Goal: Task Accomplishment & Management: Use online tool/utility

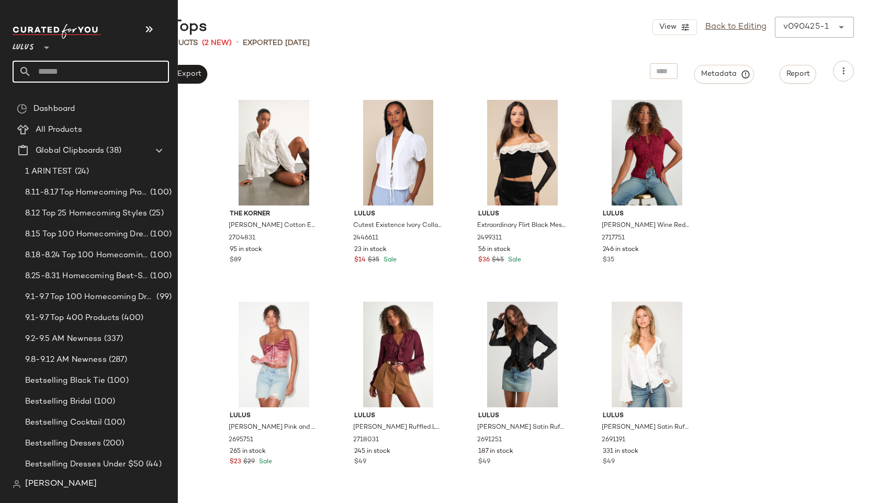
click at [48, 72] on input "text" at bounding box center [100, 72] width 138 height 22
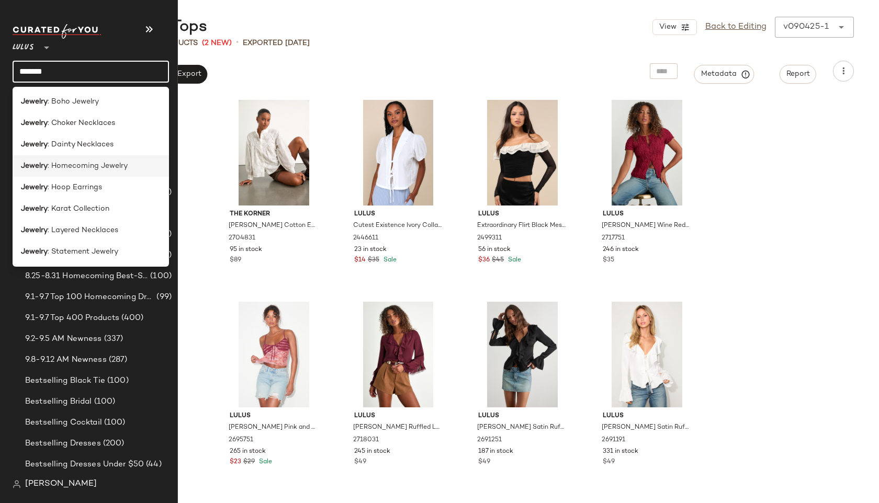
type input "*******"
click at [93, 164] on span ": Homecoming Jewelry" at bounding box center [88, 166] width 80 height 11
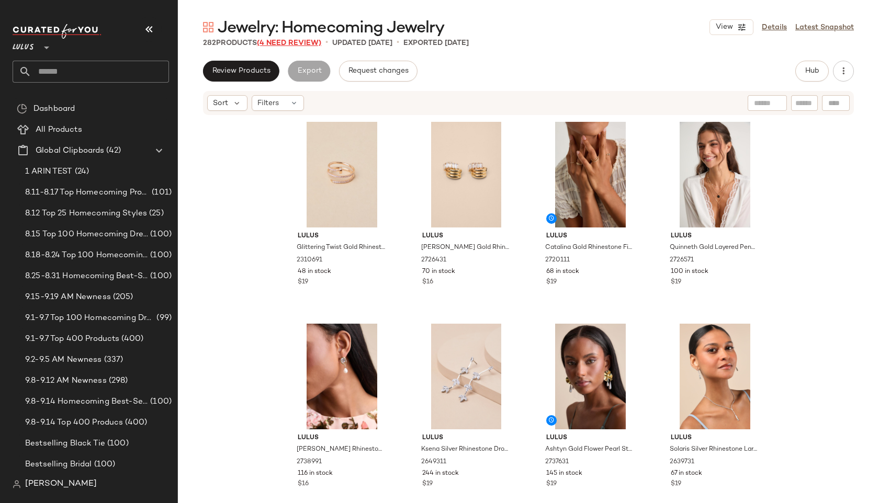
click at [311, 43] on span "(4 Need Review)" at bounding box center [289, 43] width 64 height 8
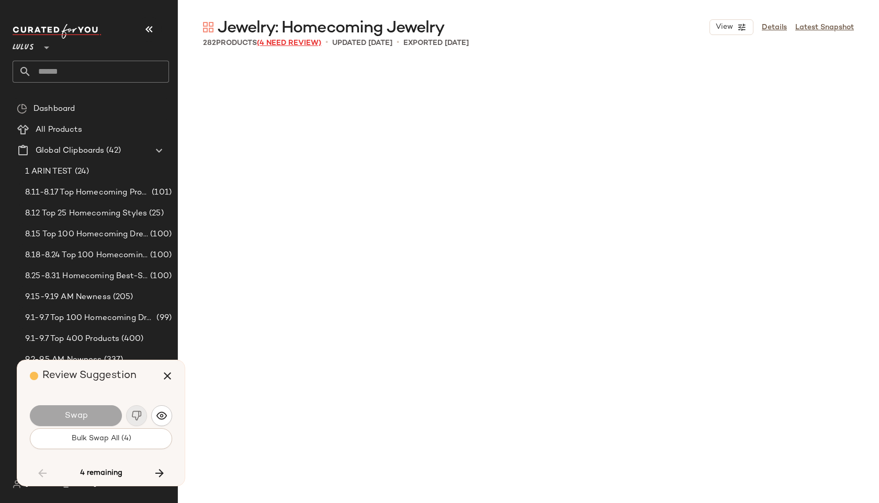
scroll to position [11712, 0]
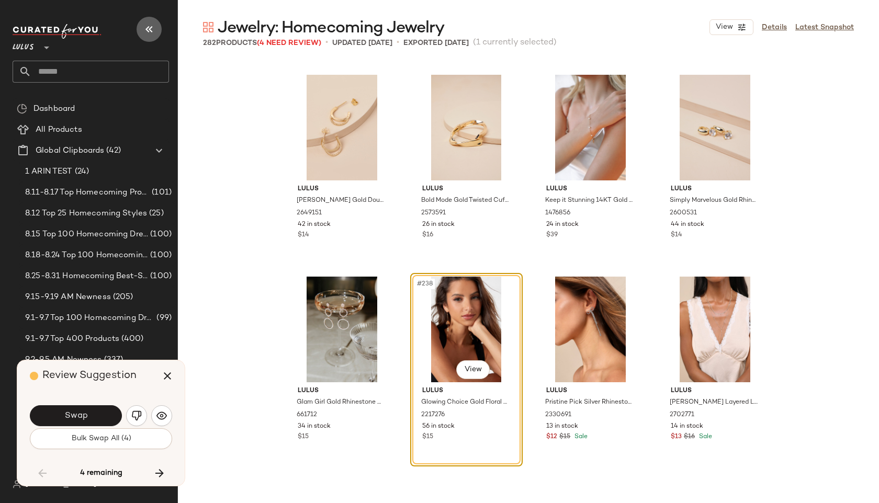
click at [148, 30] on icon "button" at bounding box center [149, 29] width 13 height 13
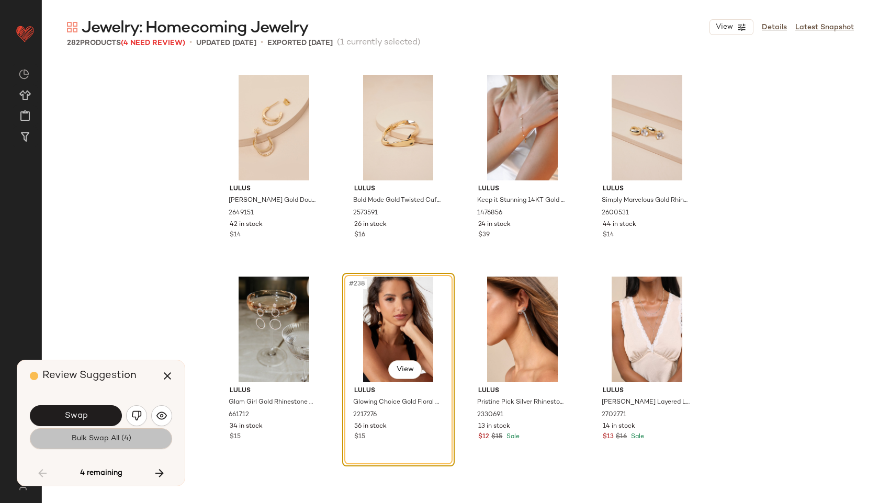
click at [82, 436] on span "Bulk Swap All (4)" at bounding box center [101, 439] width 60 height 8
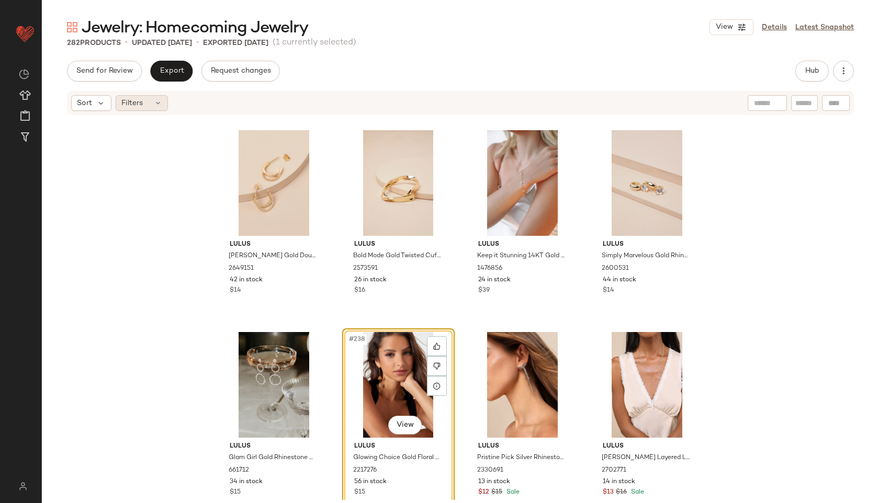
click at [145, 103] on div "Filters" at bounding box center [142, 103] width 52 height 16
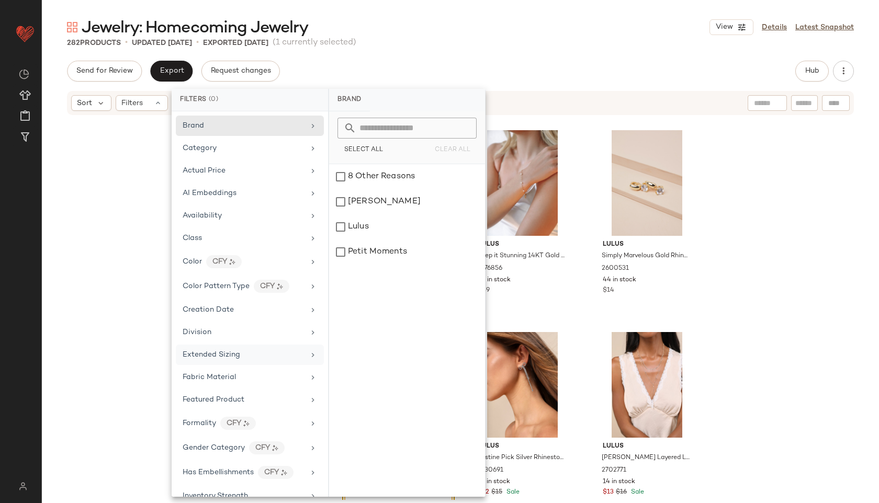
scroll to position [392, 0]
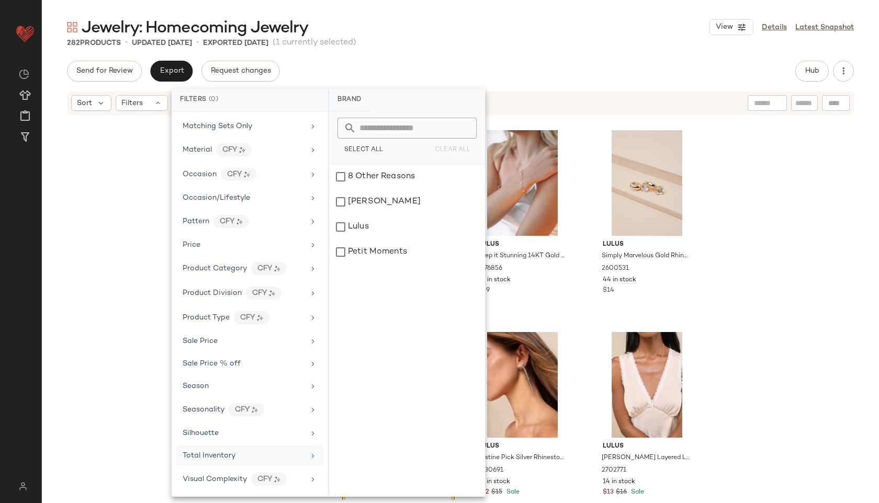
click at [225, 460] on div "Total Inventory" at bounding box center [209, 455] width 53 height 11
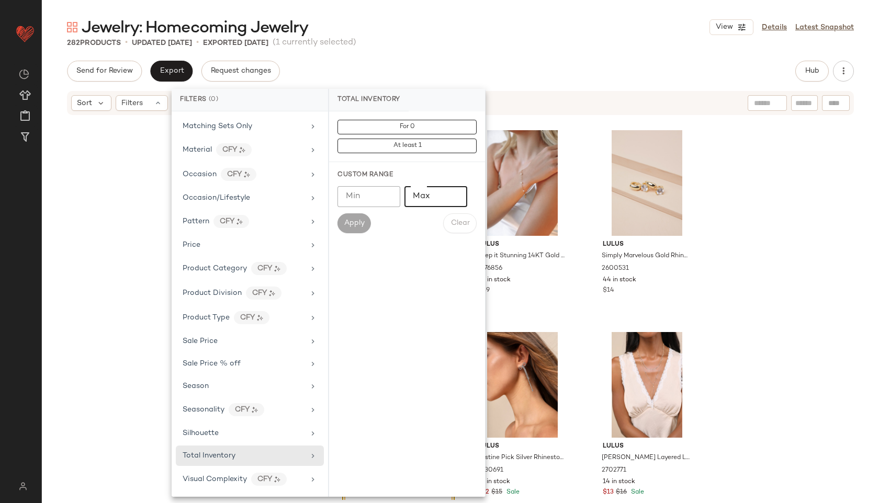
click at [434, 201] on input "Max" at bounding box center [435, 196] width 63 height 21
type input "**"
click at [349, 217] on button "Apply" at bounding box center [353, 223] width 33 height 20
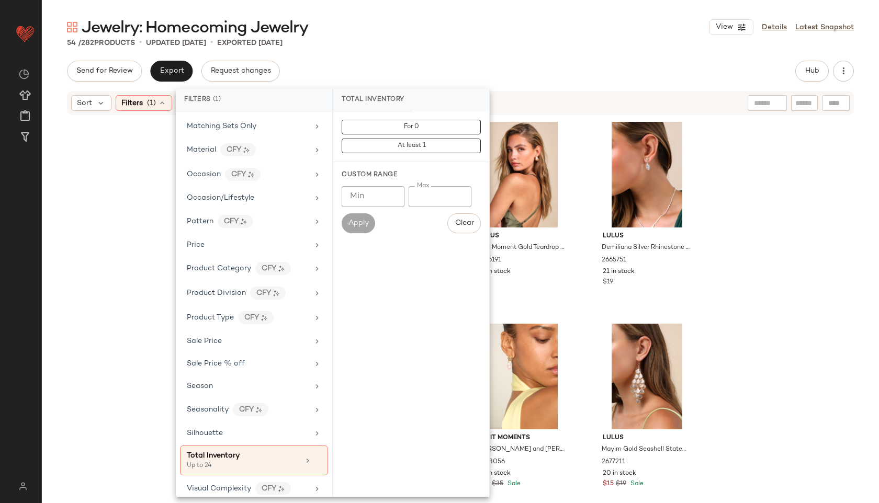
click at [409, 50] on div "Jewelry: Homecoming Jewelry View Details Latest Snapshot 54 / 282 Products • up…" at bounding box center [460, 260] width 837 height 487
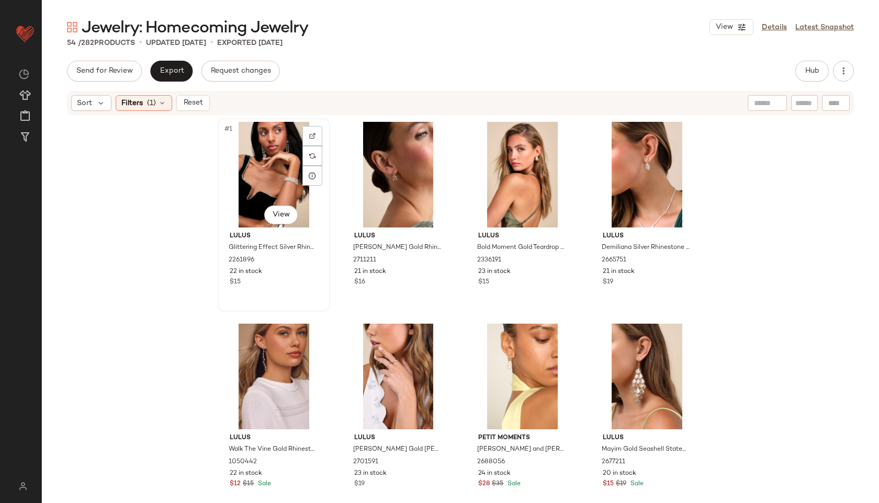
click at [268, 161] on div "#1 View" at bounding box center [273, 175] width 105 height 106
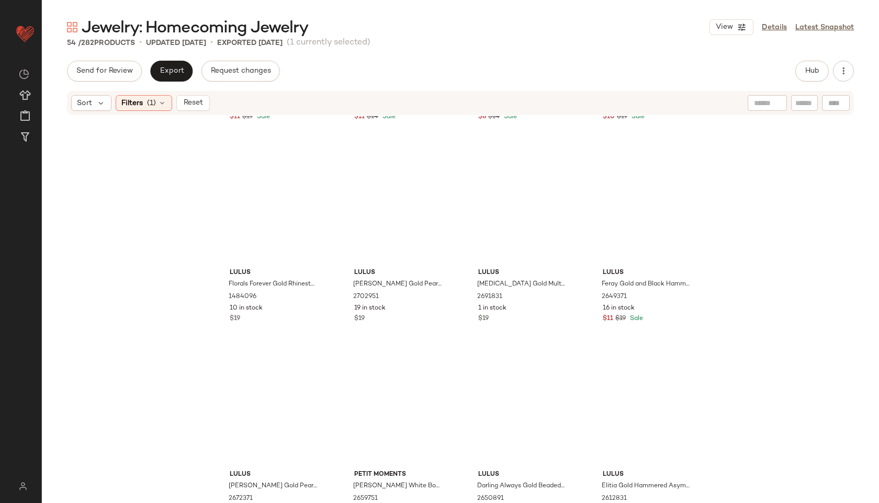
scroll to position [2445, 0]
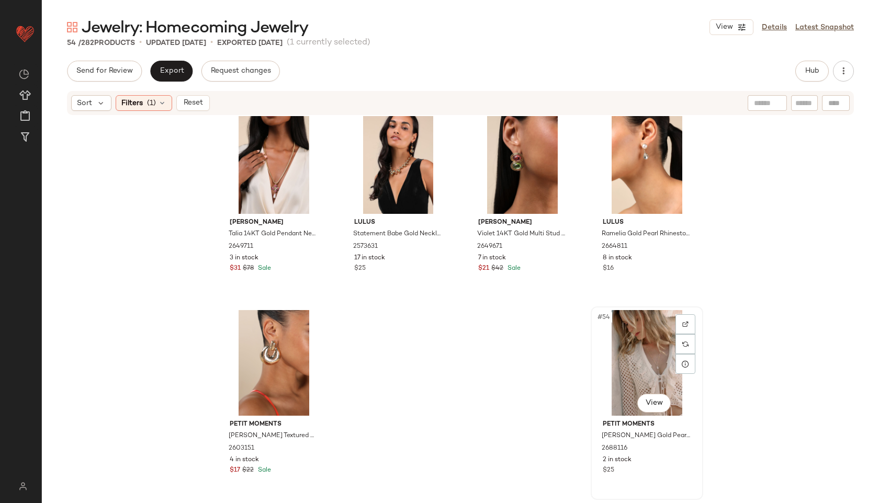
click at [636, 362] on div "#54 View" at bounding box center [646, 363] width 105 height 106
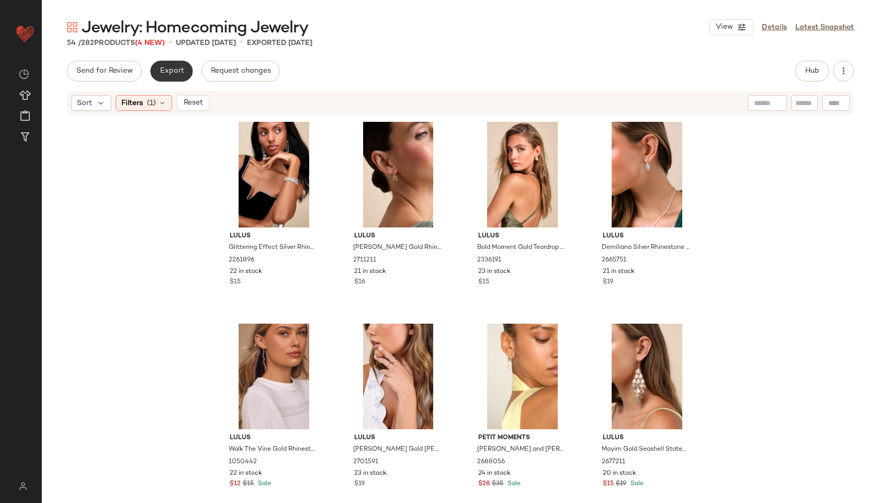
click at [168, 62] on button "Export" at bounding box center [171, 71] width 42 height 21
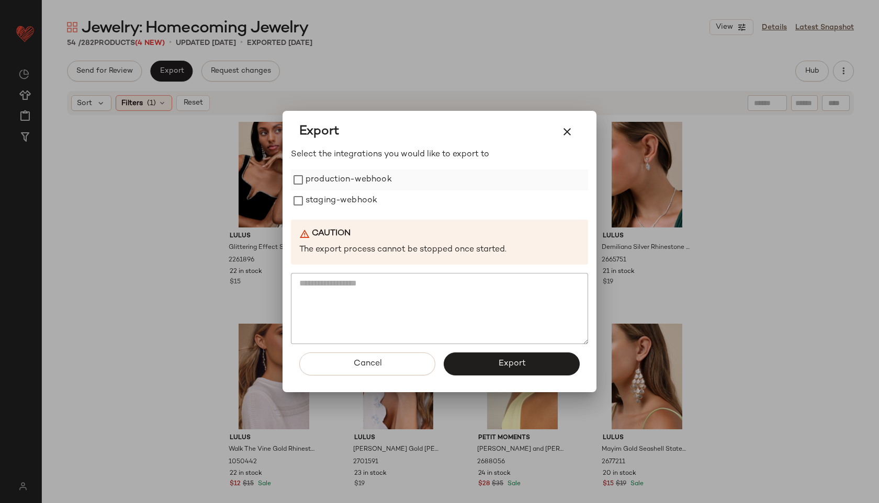
click at [382, 183] on label "production-webhook" at bounding box center [349, 179] width 86 height 21
click at [377, 194] on div "staging-webhook" at bounding box center [439, 200] width 297 height 21
click at [354, 195] on label "staging-webhook" at bounding box center [342, 200] width 72 height 21
click at [542, 364] on button "Export" at bounding box center [512, 364] width 136 height 23
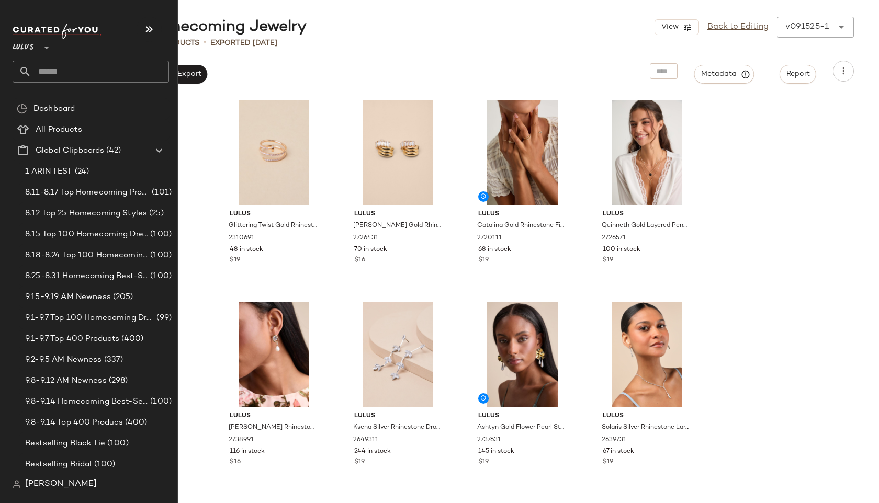
click at [52, 65] on input "text" at bounding box center [100, 72] width 138 height 22
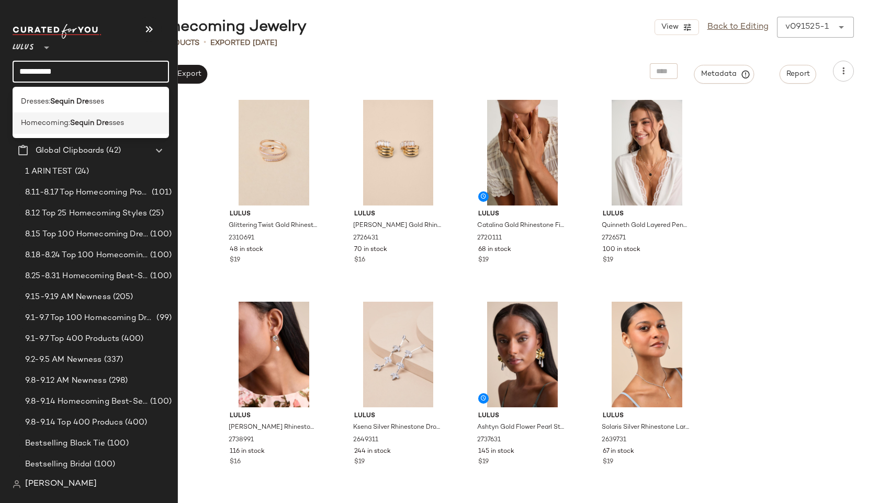
type input "**********"
click at [53, 116] on div "Homecoming: Sequin Dre sses" at bounding box center [91, 122] width 156 height 21
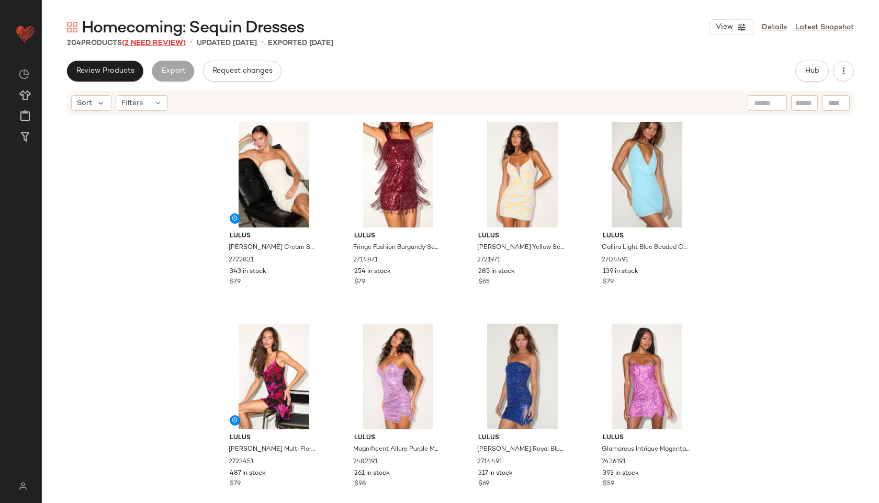
click at [159, 42] on span "(2 Need Review)" at bounding box center [154, 43] width 64 height 8
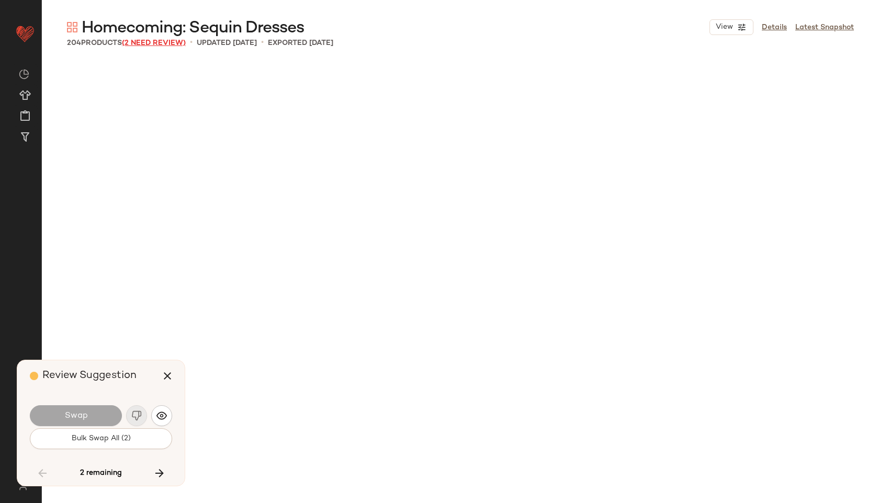
scroll to position [5452, 0]
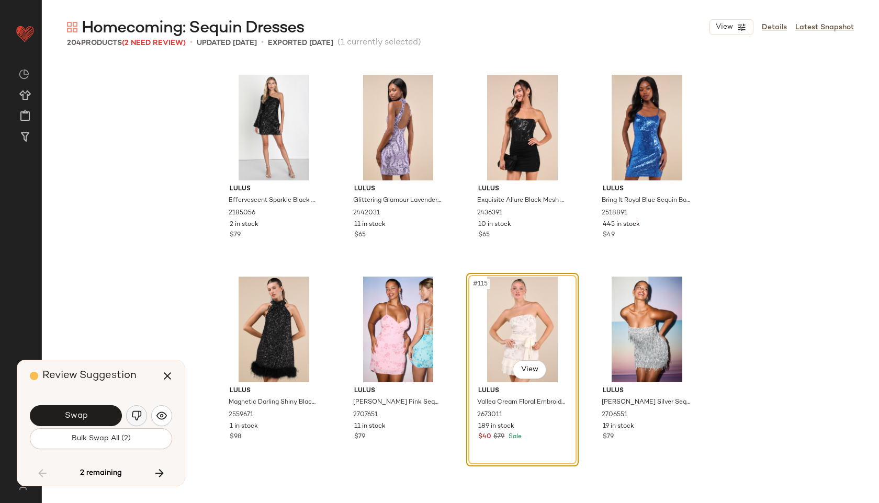
click at [136, 422] on button "button" at bounding box center [136, 415] width 21 height 21
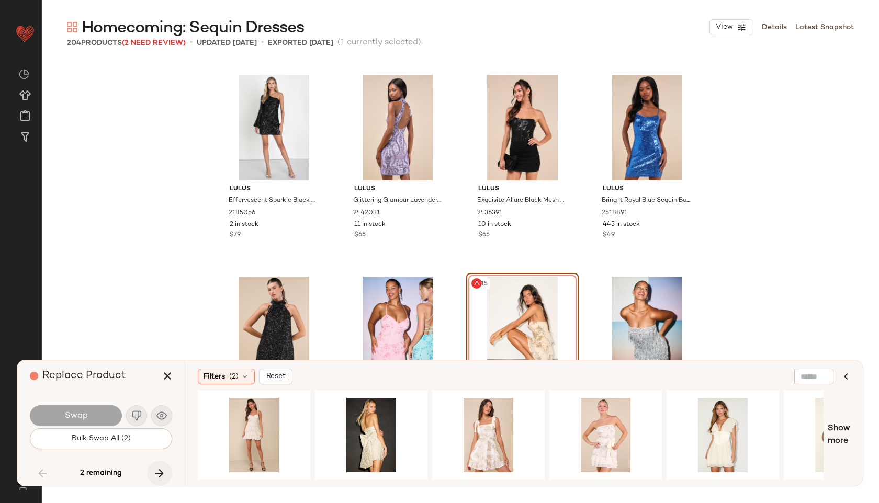
click at [161, 476] on icon "button" at bounding box center [159, 473] width 13 height 13
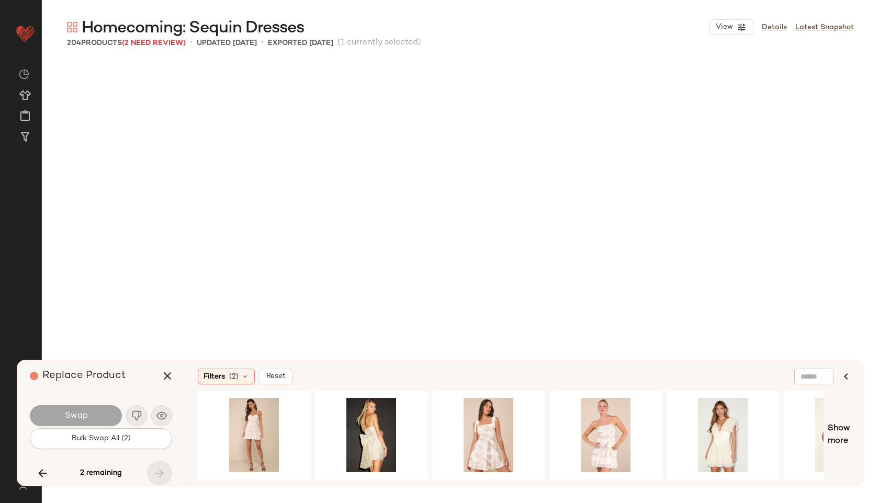
scroll to position [9087, 0]
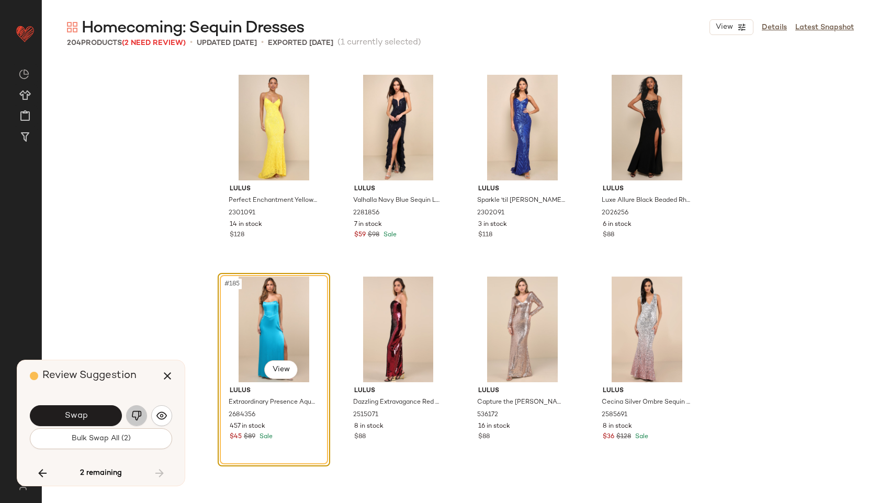
click at [133, 418] on img "button" at bounding box center [136, 416] width 10 height 10
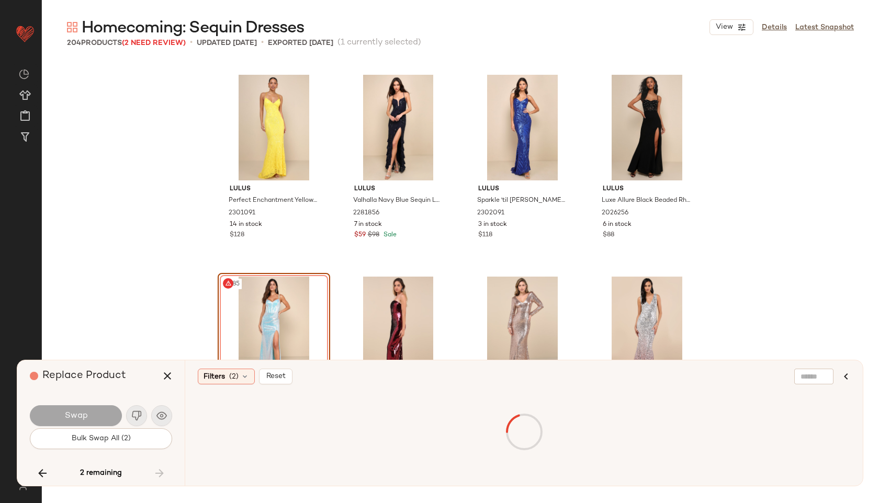
click at [161, 470] on div "2 remaining" at bounding box center [101, 473] width 142 height 25
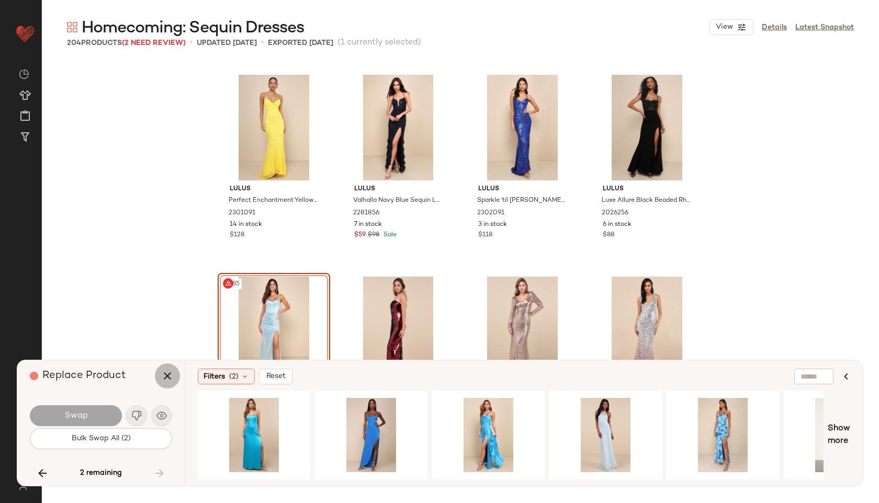
click at [162, 375] on icon "button" at bounding box center [167, 376] width 13 height 13
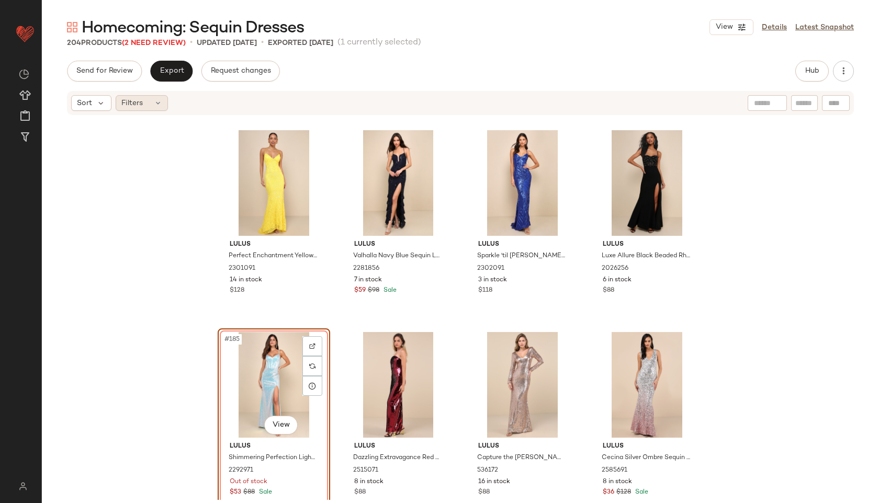
click at [138, 96] on div "Filters" at bounding box center [142, 103] width 52 height 16
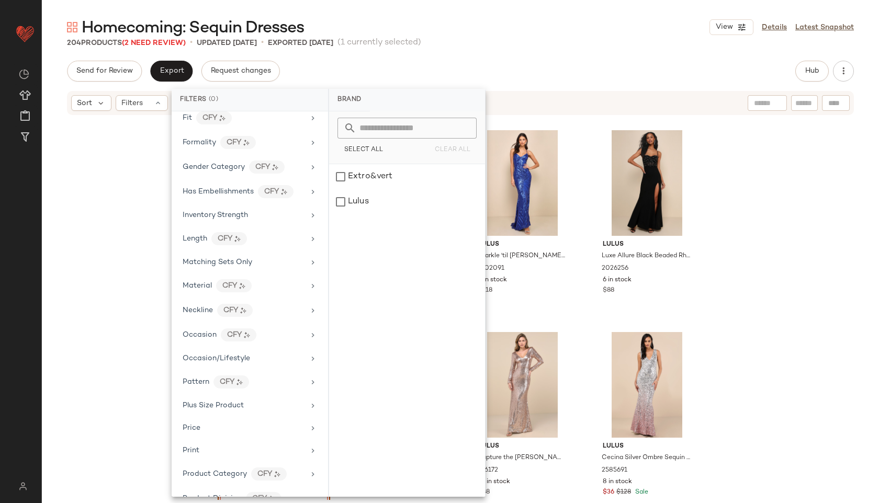
scroll to position [536, 0]
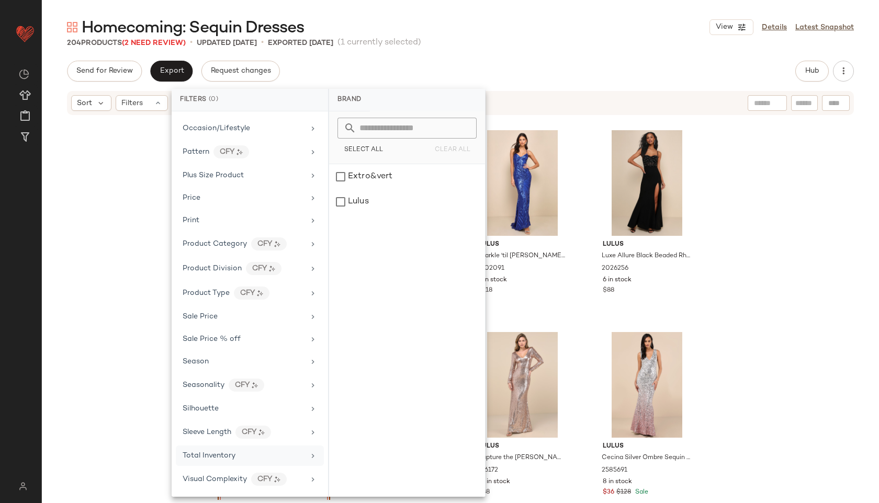
click at [221, 453] on span "Total Inventory" at bounding box center [209, 456] width 53 height 8
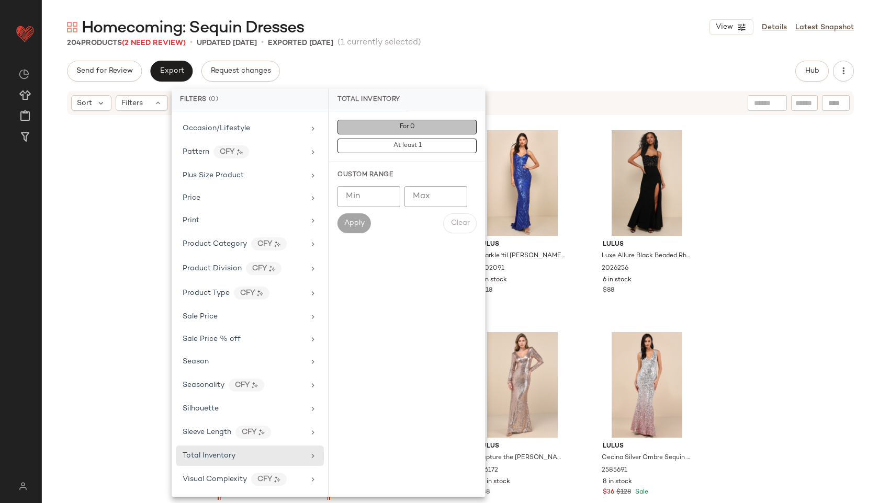
click at [376, 126] on button "For 0" at bounding box center [406, 127] width 139 height 15
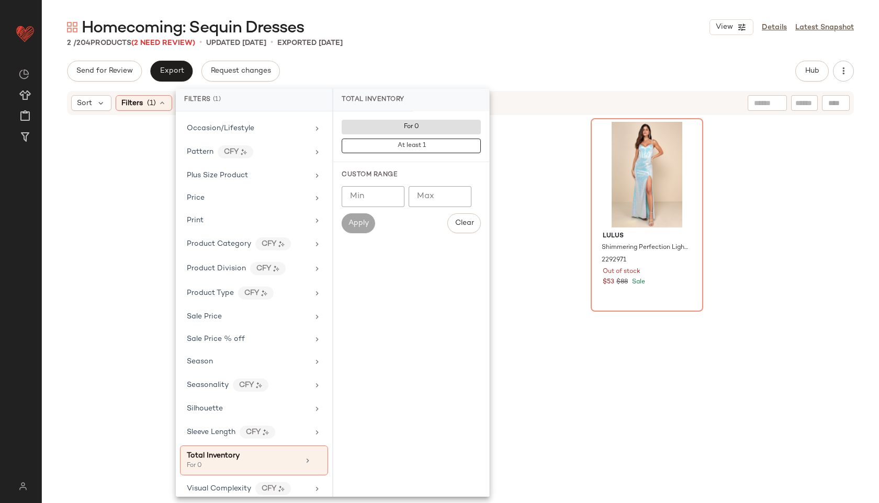
click at [493, 32] on div "Homecoming: Sequin Dresses View Details Latest Snapshot" at bounding box center [460, 27] width 837 height 21
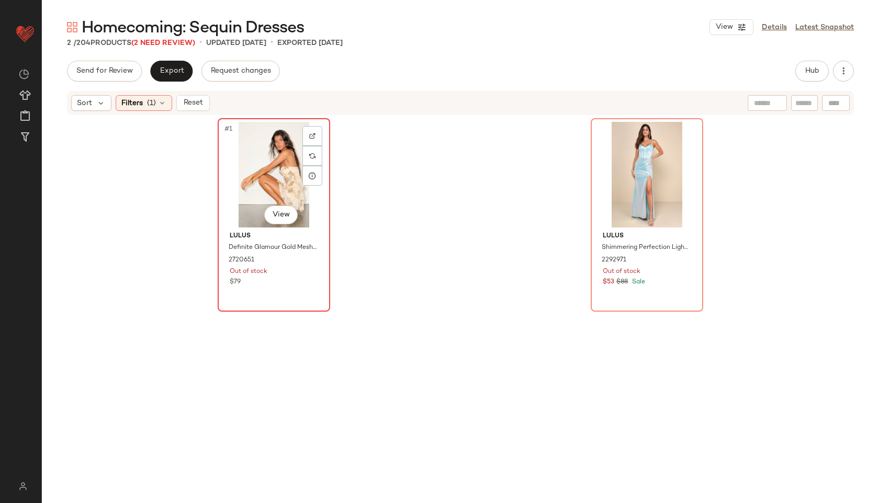
click at [256, 166] on div "#1 View" at bounding box center [273, 175] width 105 height 106
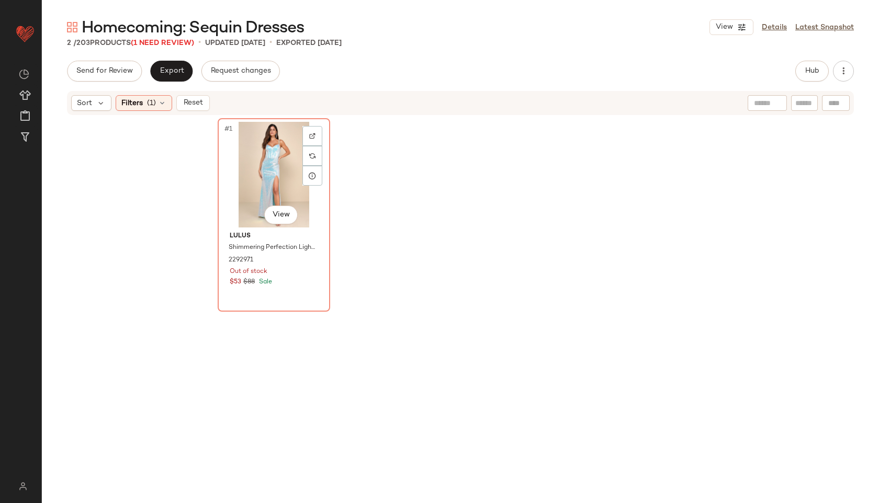
click at [256, 166] on div "#1 View" at bounding box center [273, 175] width 105 height 106
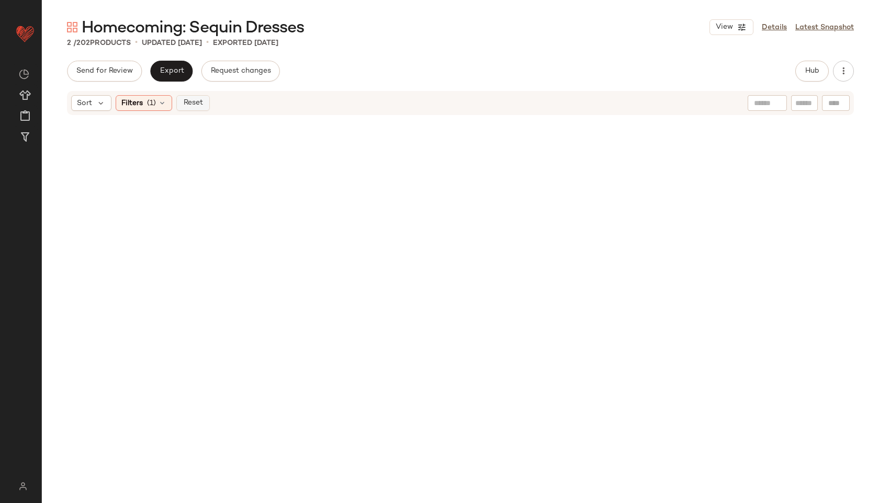
click at [183, 107] on button "Reset" at bounding box center [192, 103] width 33 height 16
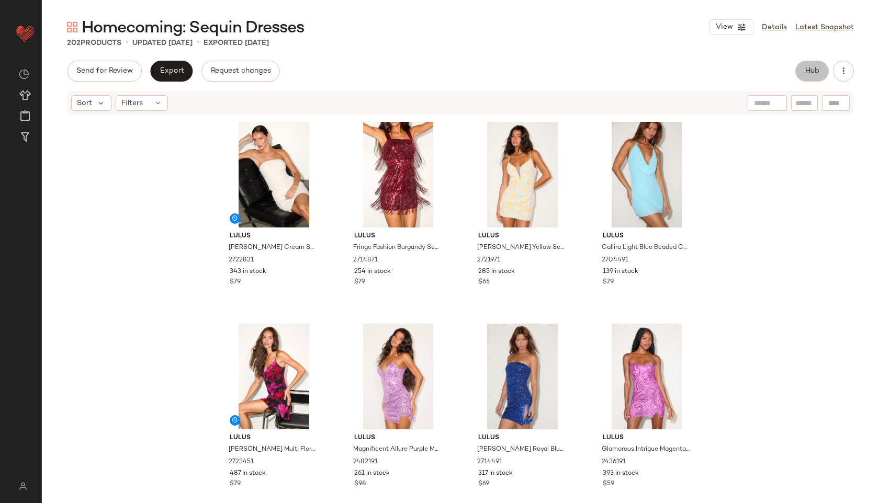
click at [802, 64] on button "Hub" at bounding box center [811, 71] width 33 height 21
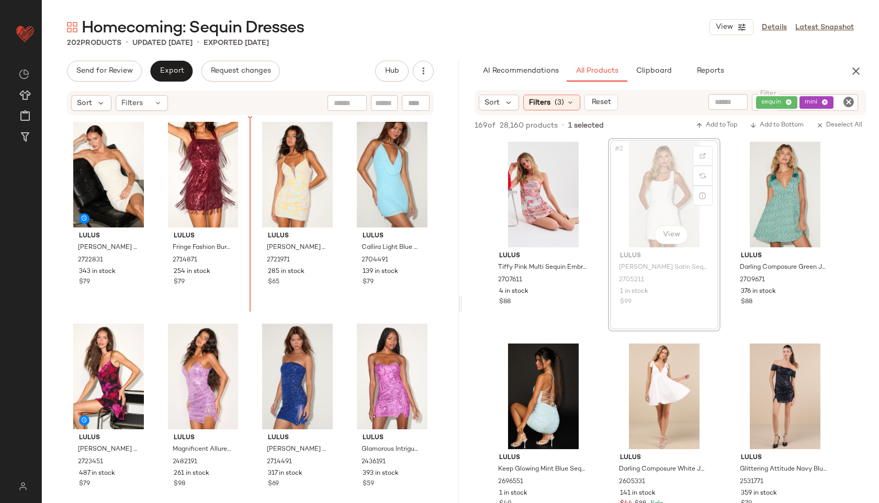
drag, startPoint x: 657, startPoint y: 210, endPoint x: 245, endPoint y: 257, distance: 413.9
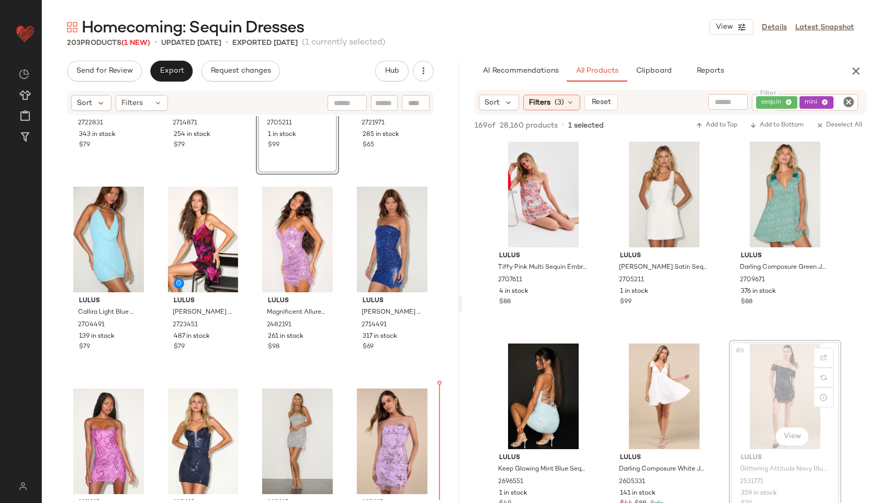
scroll to position [240, 0]
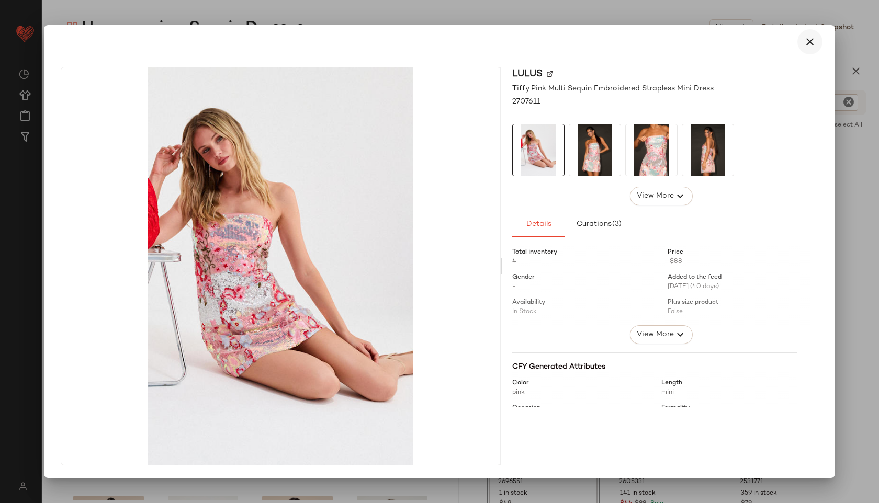
click at [810, 49] on button "button" at bounding box center [809, 41] width 25 height 25
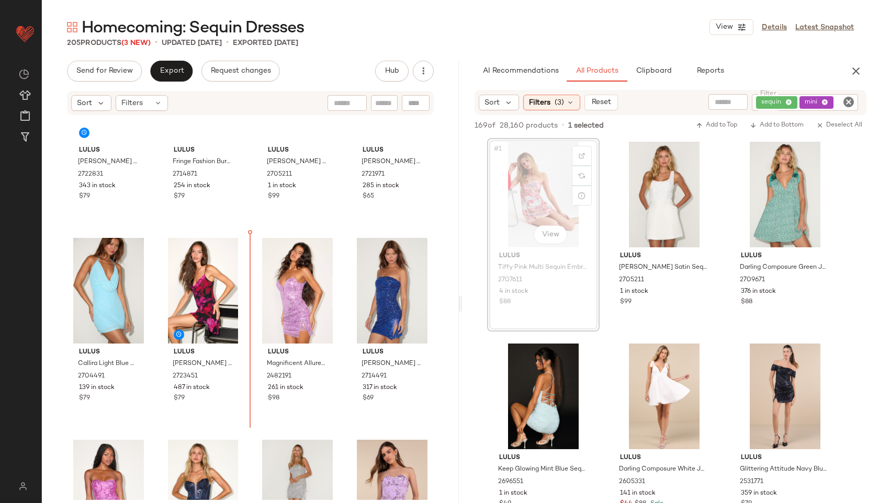
scroll to position [0, 0]
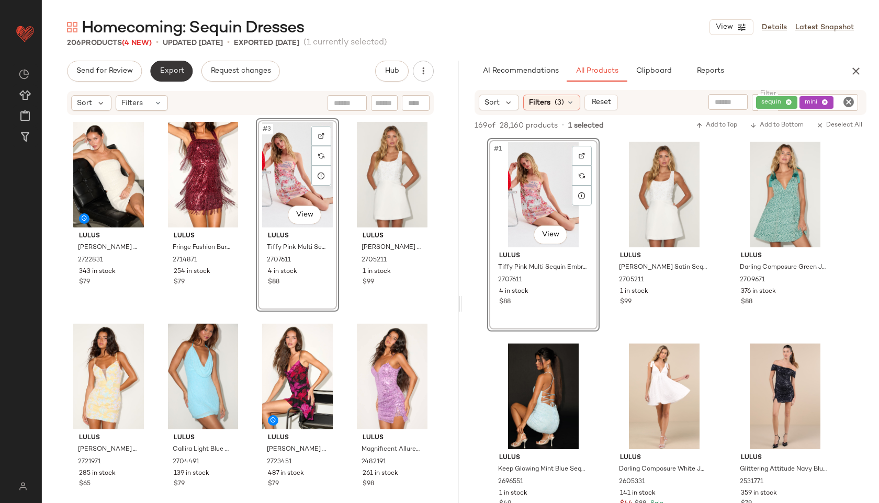
click at [166, 64] on button "Export" at bounding box center [171, 71] width 42 height 21
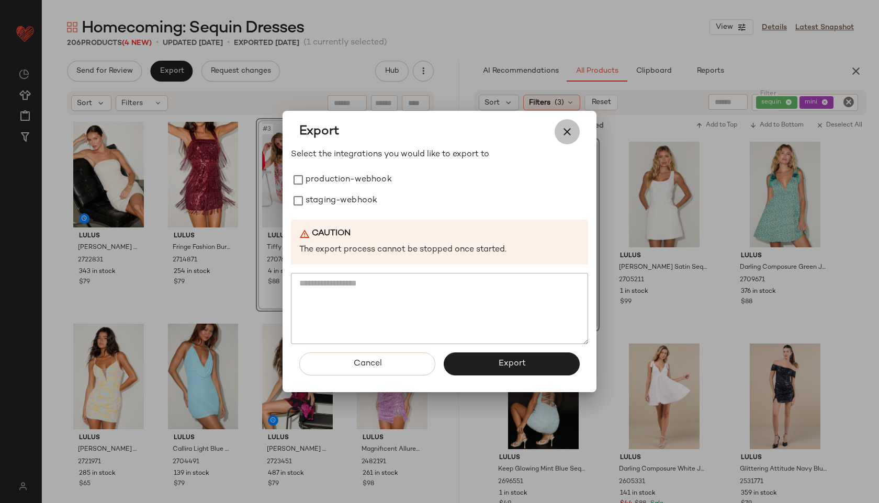
click at [564, 135] on icon "button" at bounding box center [567, 132] width 13 height 13
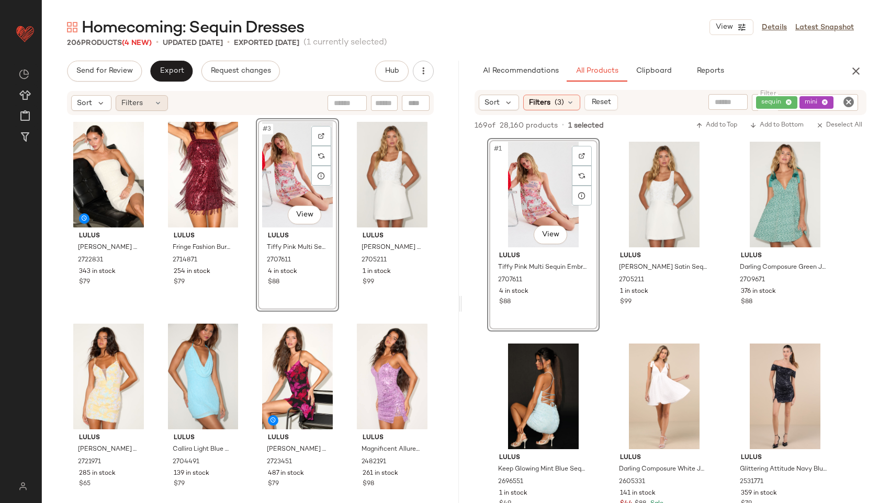
click at [132, 106] on span "Filters" at bounding box center [131, 103] width 21 height 11
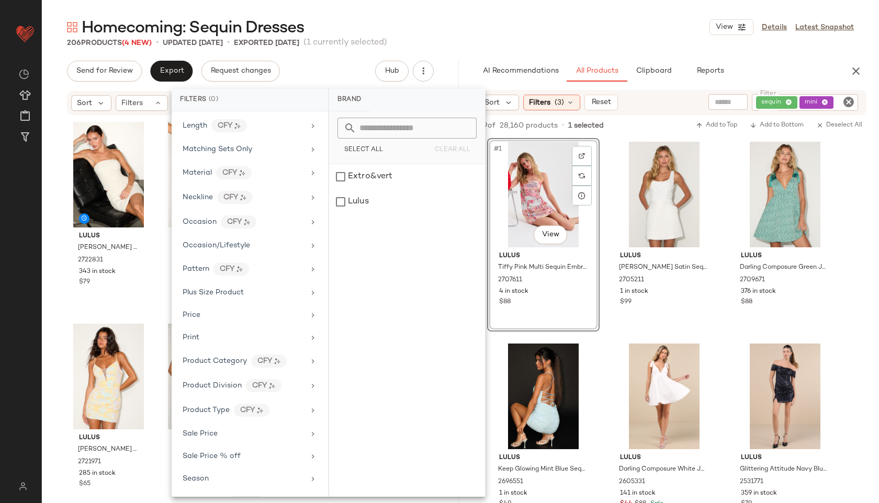
scroll to position [536, 0]
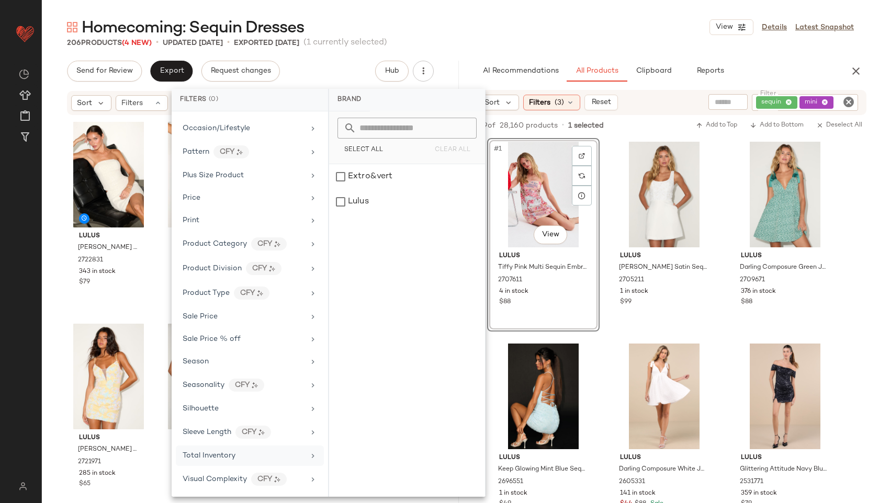
click at [230, 452] on span "Total Inventory" at bounding box center [209, 456] width 53 height 8
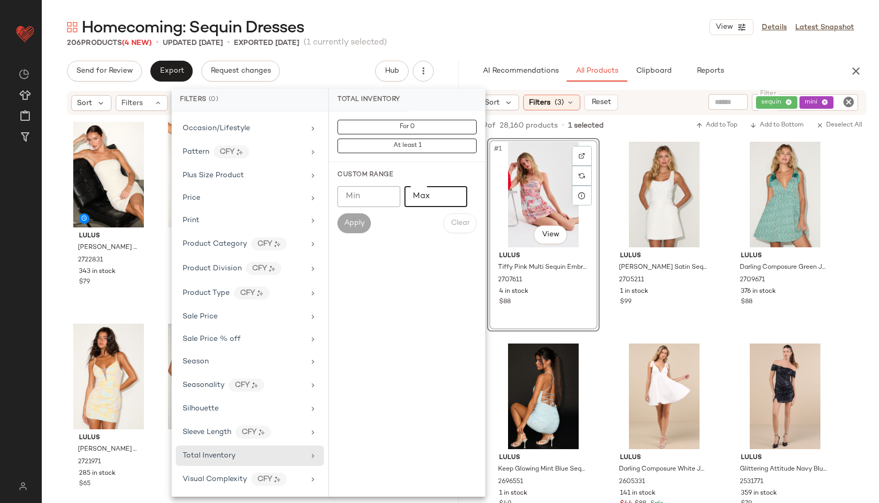
click at [434, 197] on input "Max" at bounding box center [435, 196] width 63 height 21
type input "**"
click at [358, 221] on span "Apply" at bounding box center [354, 223] width 21 height 8
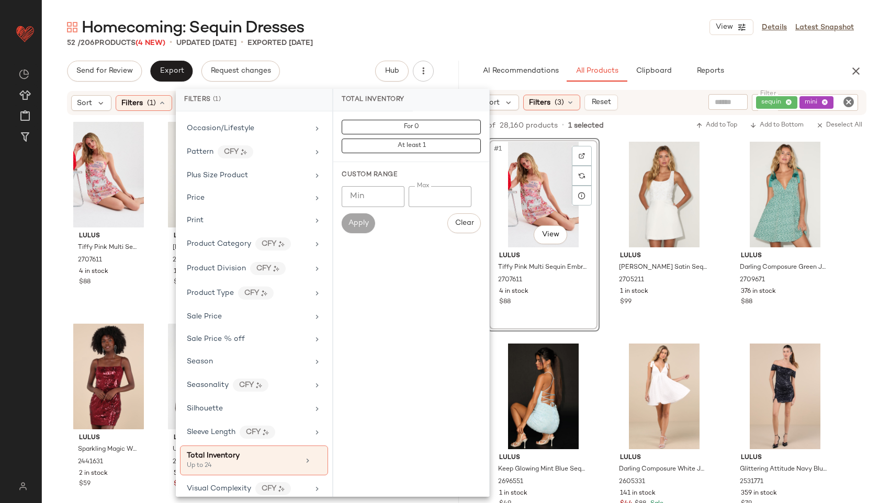
click at [461, 21] on div "Homecoming: Sequin Dresses View Details Latest Snapshot" at bounding box center [460, 27] width 837 height 21
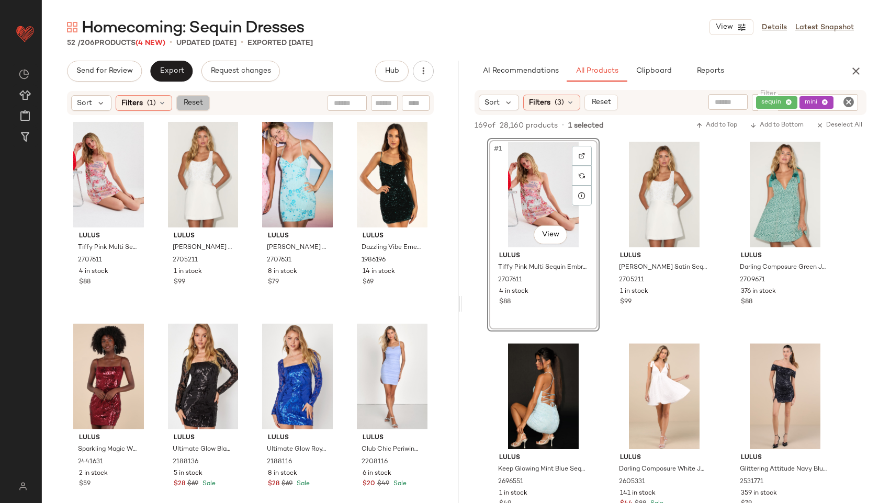
click at [199, 97] on button "Reset" at bounding box center [192, 103] width 33 height 16
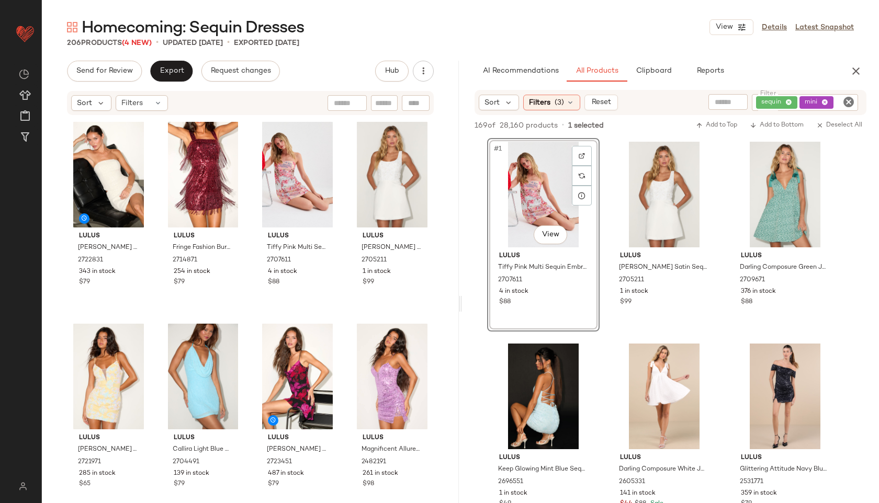
click at [393, 104] on div at bounding box center [384, 103] width 27 height 16
type input "****"
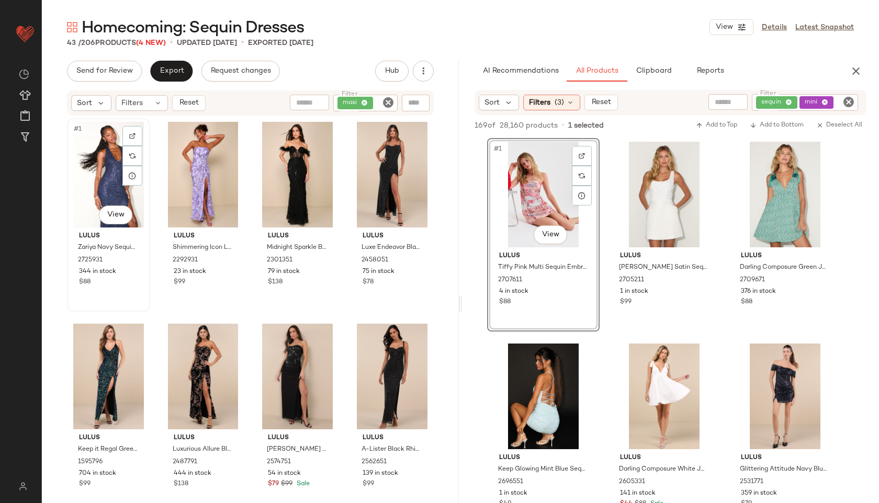
click at [84, 191] on div "#1 View" at bounding box center [109, 175] width 76 height 106
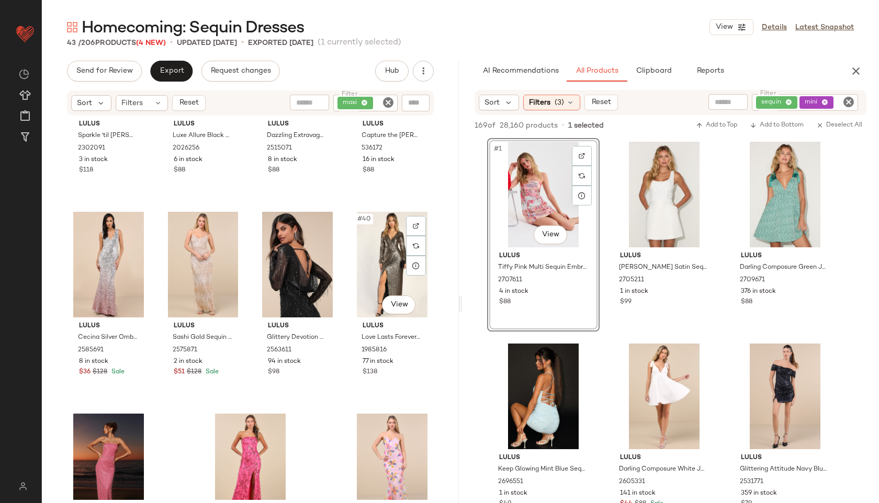
scroll to position [1839, 0]
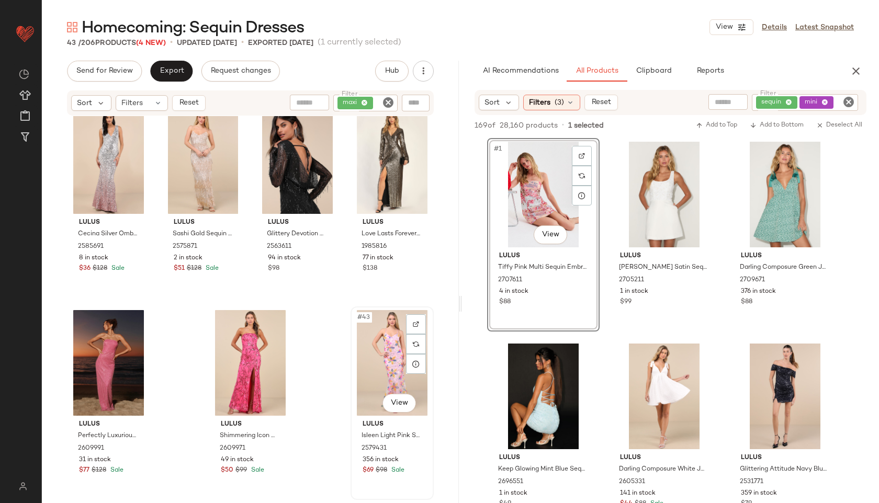
click at [382, 370] on div "#43 View" at bounding box center [392, 363] width 76 height 106
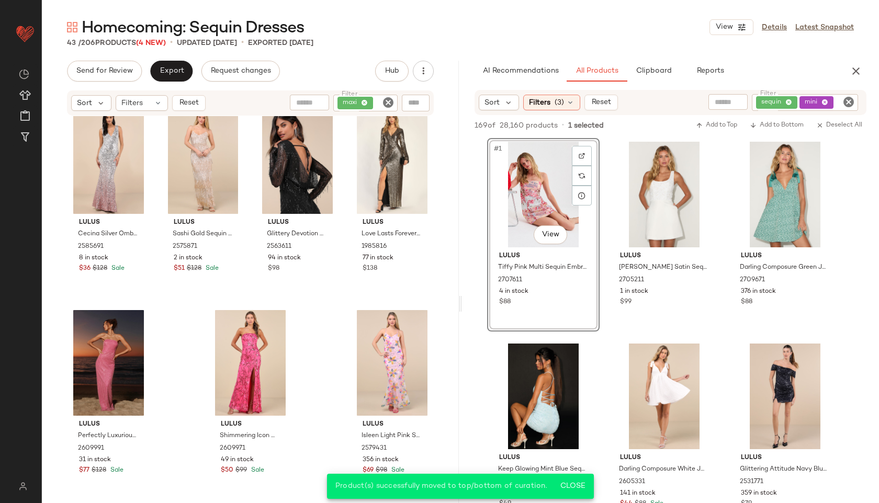
click at [387, 104] on icon "Clear Filter" at bounding box center [388, 102] width 13 height 13
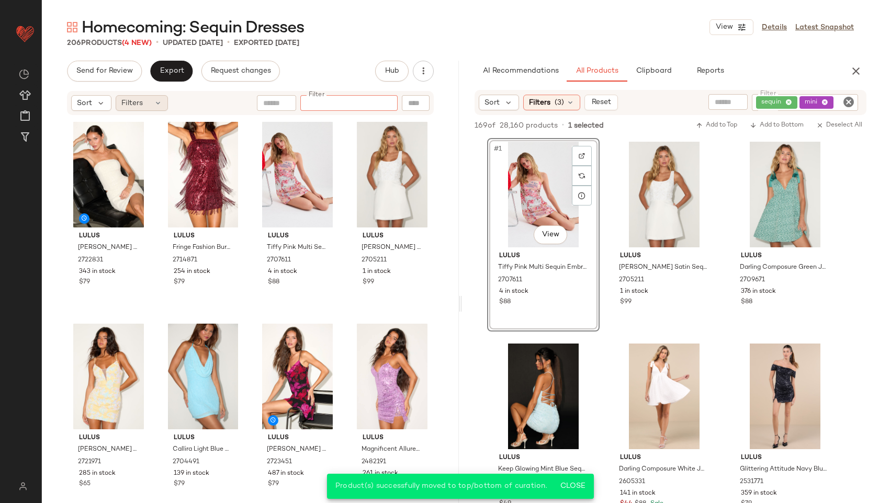
click at [141, 100] on span "Filters" at bounding box center [131, 103] width 21 height 11
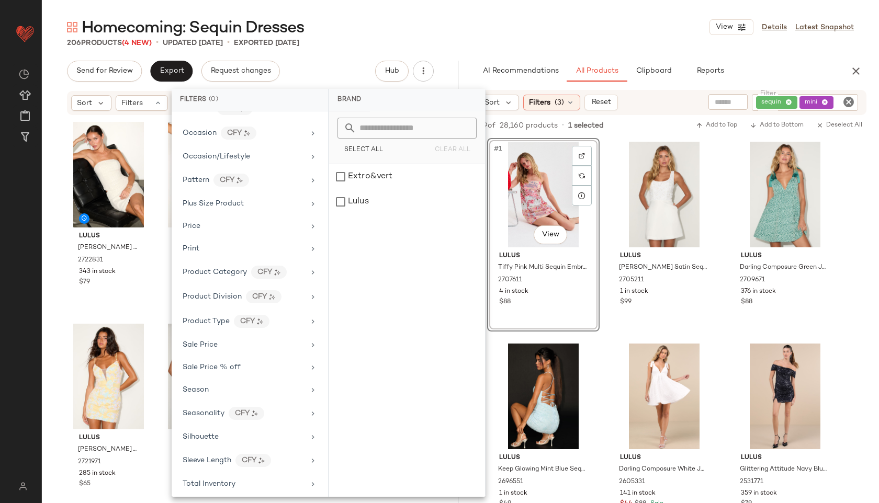
scroll to position [536, 0]
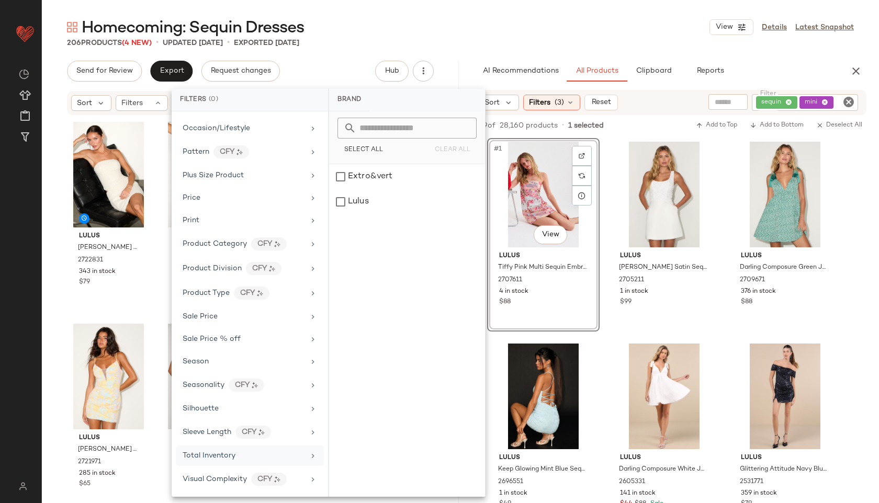
click at [236, 456] on div "Total Inventory" at bounding box center [244, 455] width 122 height 11
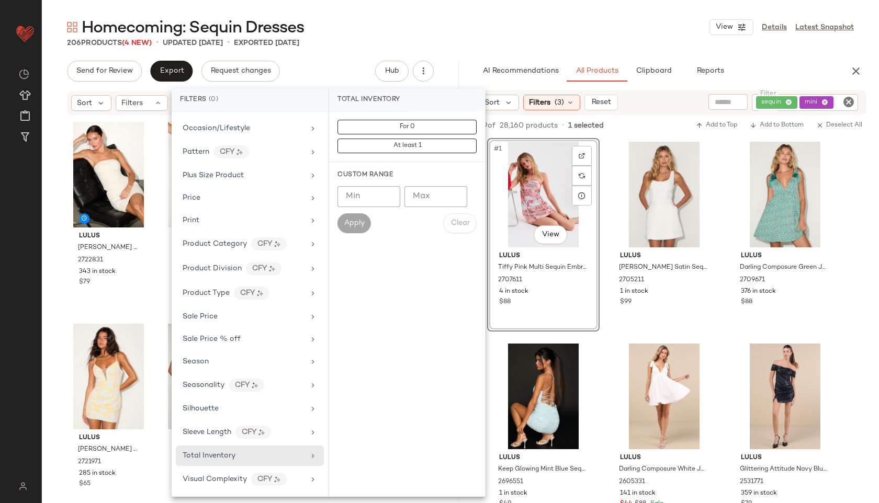
click at [437, 200] on input "Max" at bounding box center [435, 196] width 63 height 21
type input "**"
click at [343, 229] on button "Apply" at bounding box center [353, 223] width 33 height 20
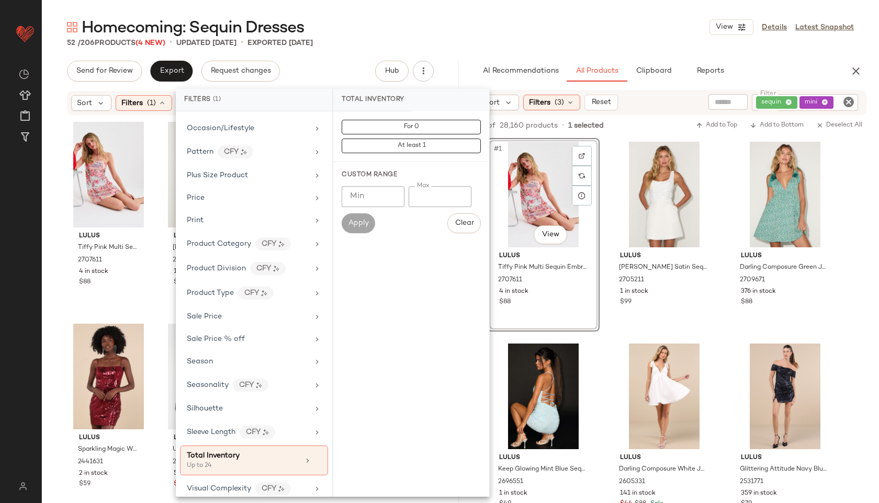
click at [462, 37] on div "Homecoming: Sequin Dresses View Details Latest Snapshot" at bounding box center [460, 27] width 837 height 21
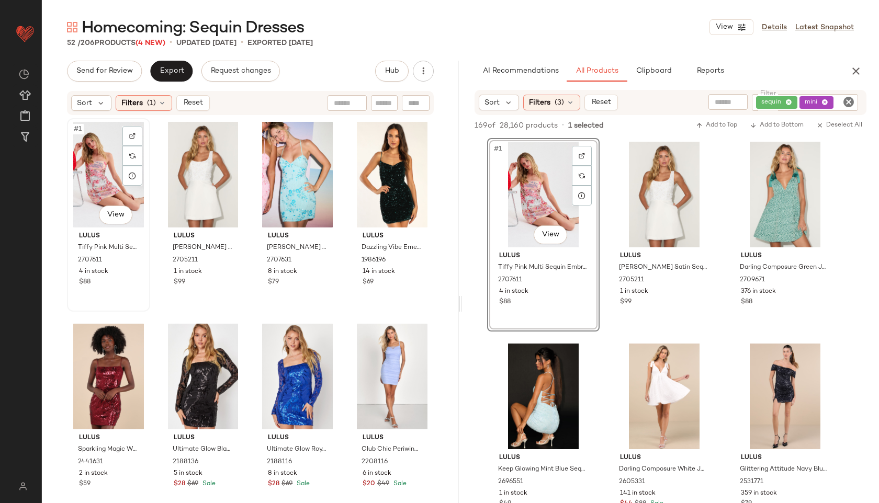
click at [91, 175] on div "#1 View" at bounding box center [109, 175] width 76 height 106
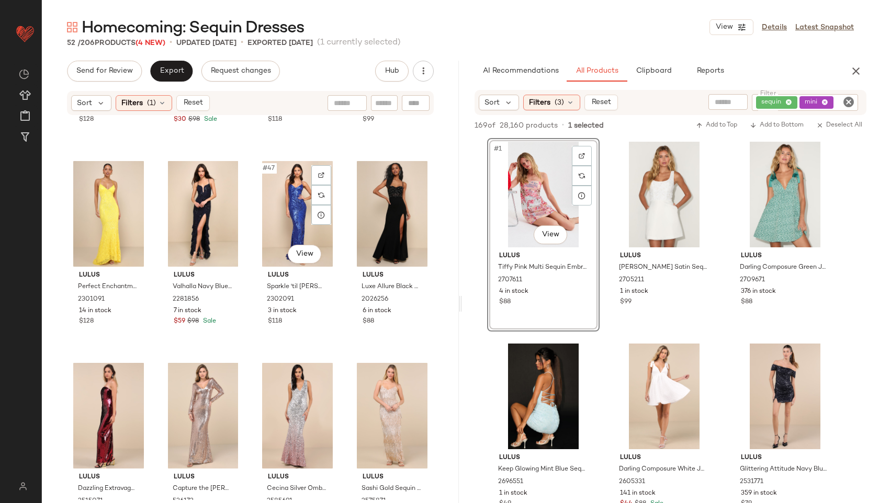
scroll to position [2243, 0]
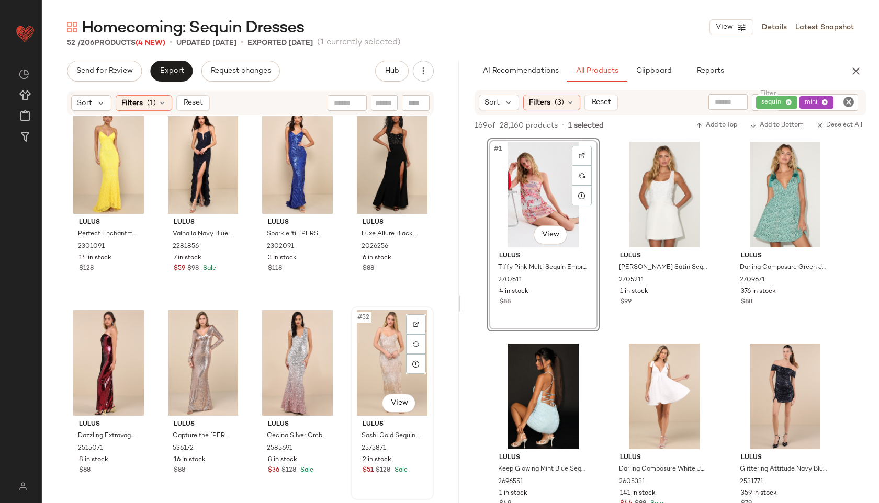
click at [375, 359] on div "#52 View" at bounding box center [392, 363] width 76 height 106
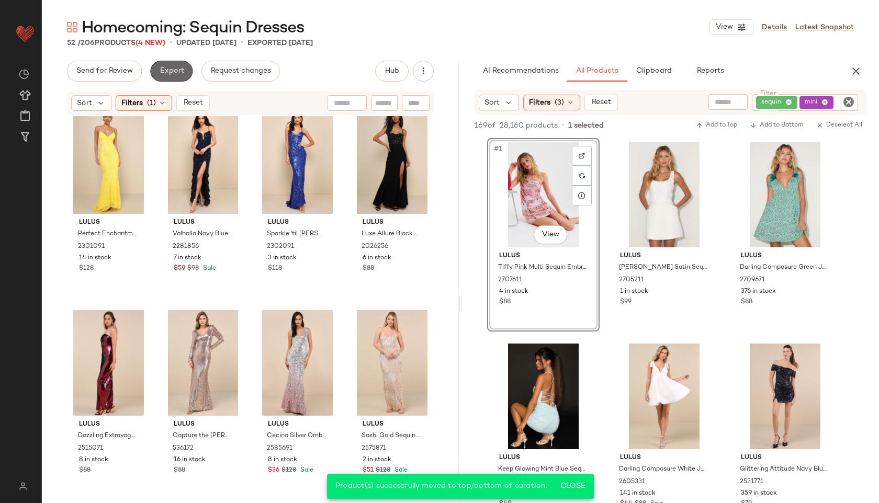
click at [172, 73] on span "Export" at bounding box center [171, 71] width 25 height 8
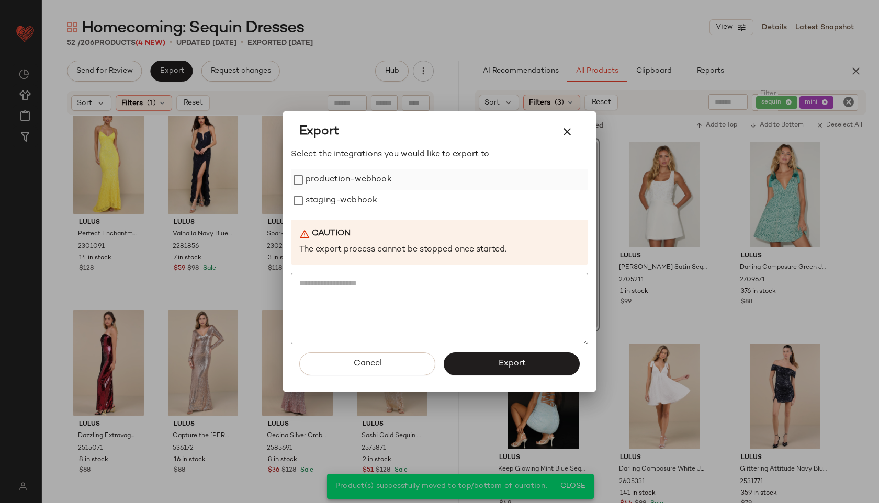
click at [391, 176] on div "production-webhook" at bounding box center [439, 179] width 297 height 21
click at [384, 184] on label "production-webhook" at bounding box center [349, 179] width 86 height 21
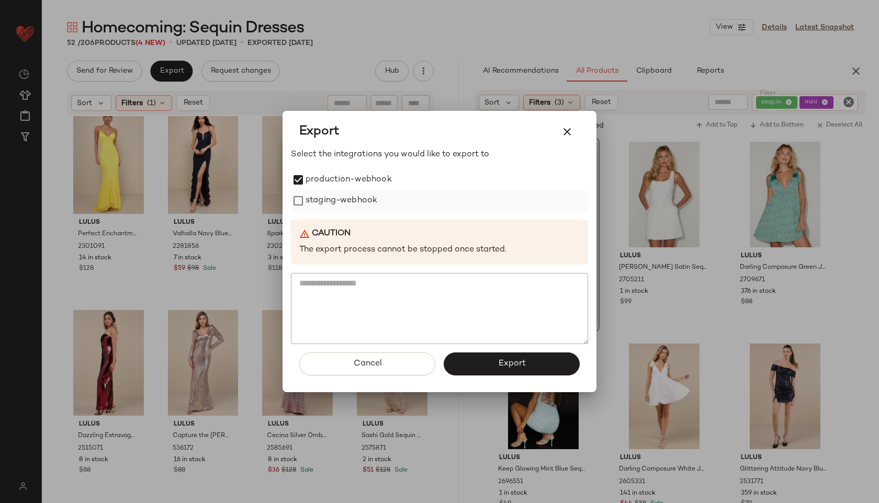
click at [378, 206] on div "staging-webhook" at bounding box center [439, 200] width 297 height 21
click at [368, 199] on label "staging-webhook" at bounding box center [342, 200] width 72 height 21
click at [517, 359] on span "Export" at bounding box center [512, 364] width 28 height 10
